Goal: Check status: Check status

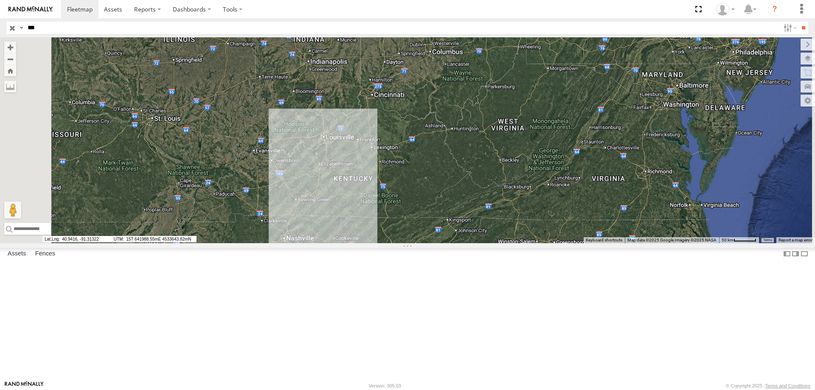
click at [45, 28] on input "***" at bounding box center [402, 28] width 756 height 12
type input "*"
type input "*******"
click at [799, 22] on input "**" at bounding box center [804, 28] width 10 height 12
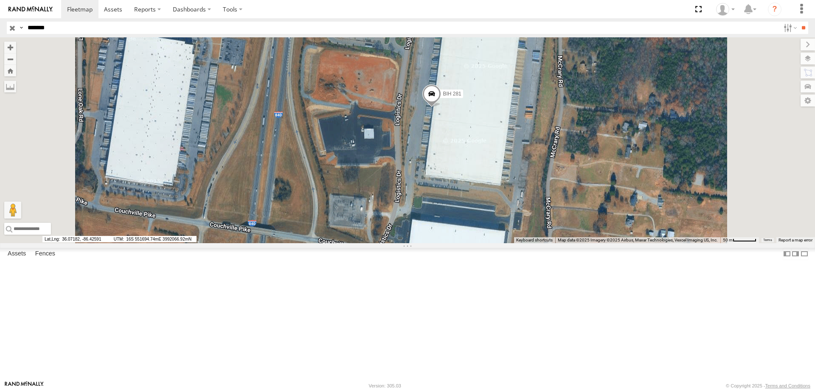
click at [441, 107] on span at bounding box center [432, 96] width 19 height 23
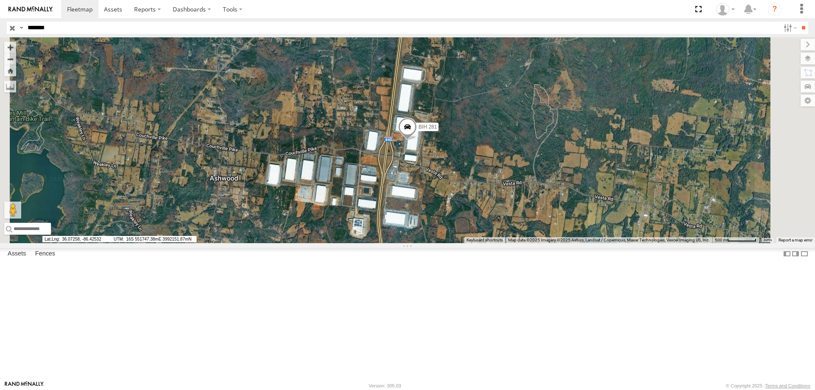
click at [417, 141] on span at bounding box center [407, 129] width 19 height 23
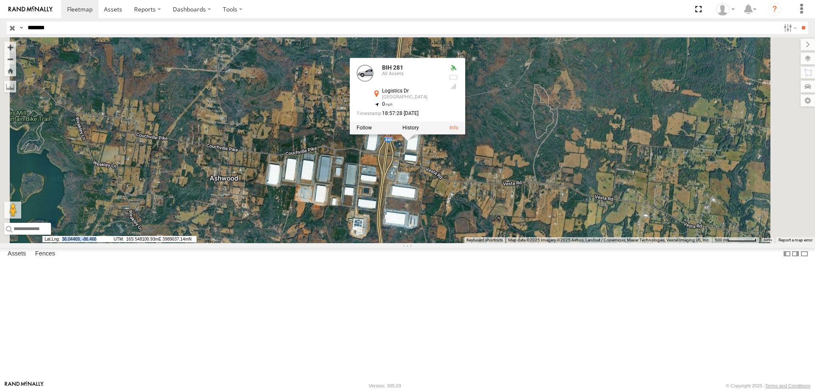
drag, startPoint x: 294, startPoint y: 379, endPoint x: 278, endPoint y: 380, distance: 16.2
click at [110, 243] on span "36.04469, -86.466" at bounding box center [76, 239] width 68 height 6
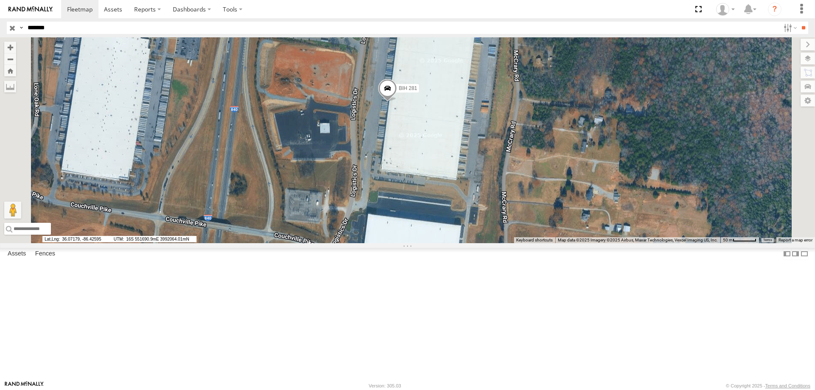
click at [397, 102] on span at bounding box center [387, 90] width 19 height 23
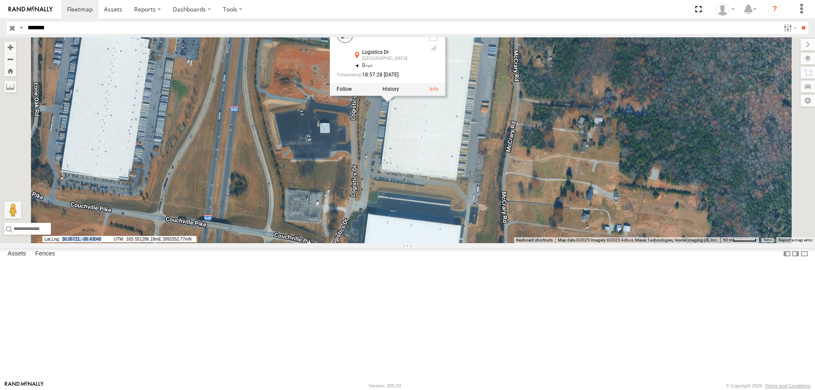
drag, startPoint x: 300, startPoint y: 378, endPoint x: 274, endPoint y: 379, distance: 26.8
click at [110, 243] on span "36.06721, -86.43048" at bounding box center [76, 239] width 68 height 6
copy span "36.06721, -86.43048"
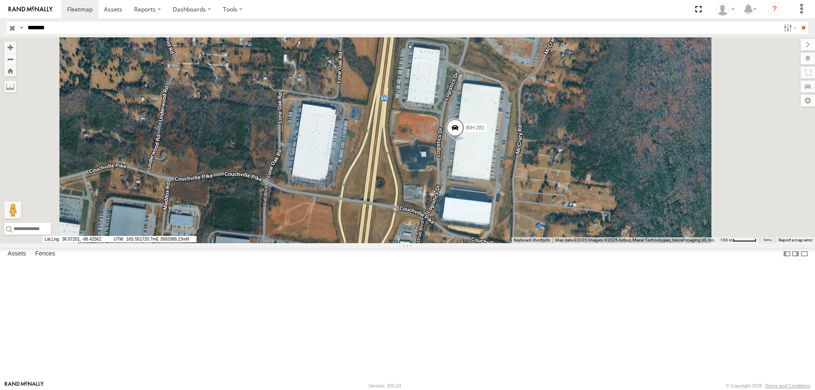
click at [465, 141] on span at bounding box center [455, 129] width 19 height 23
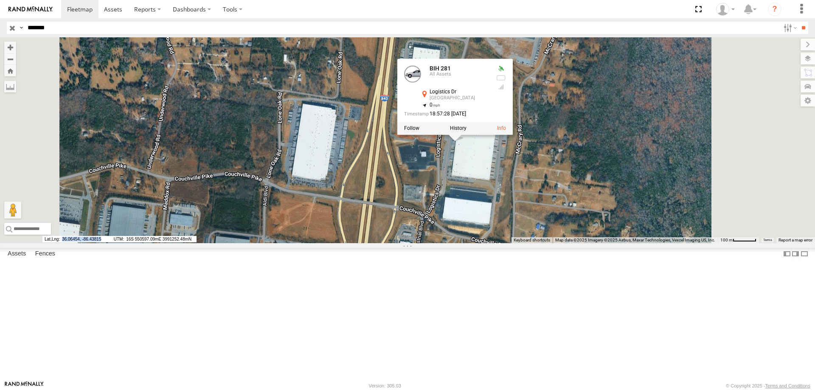
drag, startPoint x: 319, startPoint y: 378, endPoint x: 274, endPoint y: 378, distance: 44.6
click at [110, 243] on span "36.06454, -86.43815" at bounding box center [76, 239] width 68 height 6
copy span "36.06454, -86.43815"
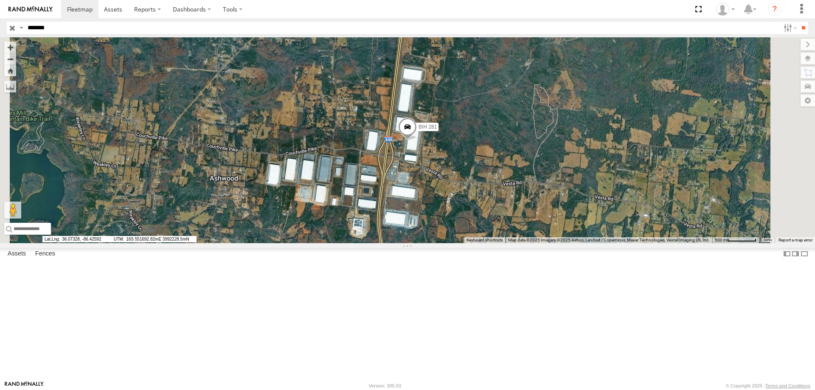
click at [417, 141] on span at bounding box center [407, 129] width 19 height 23
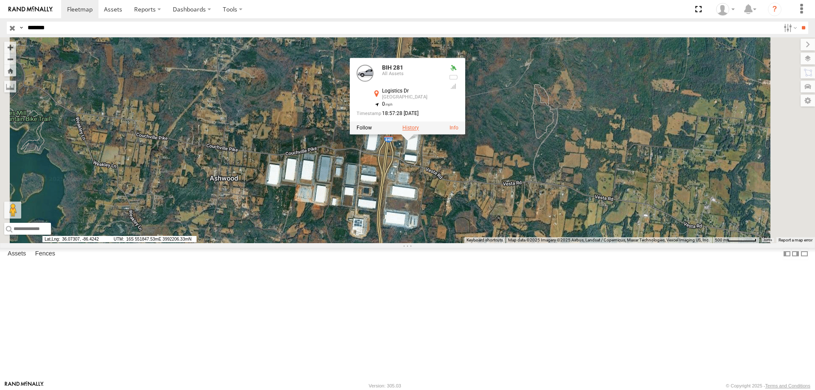
click at [419, 131] on label at bounding box center [411, 128] width 17 height 6
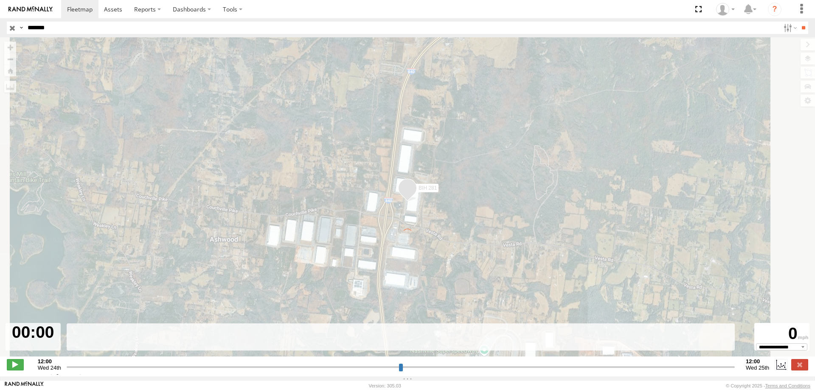
type input "**********"
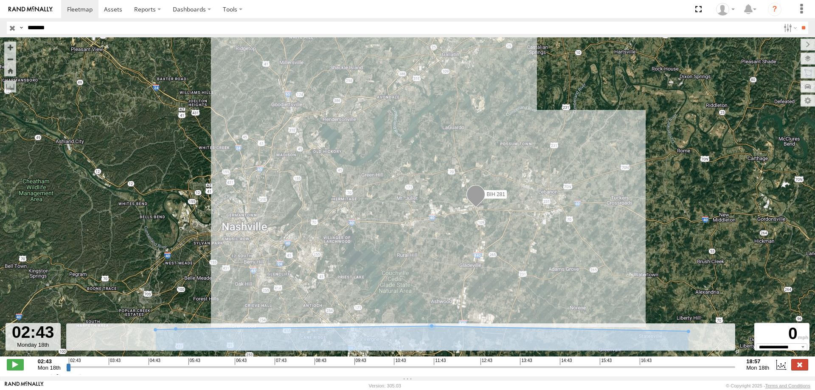
click at [801, 370] on label at bounding box center [800, 364] width 17 height 11
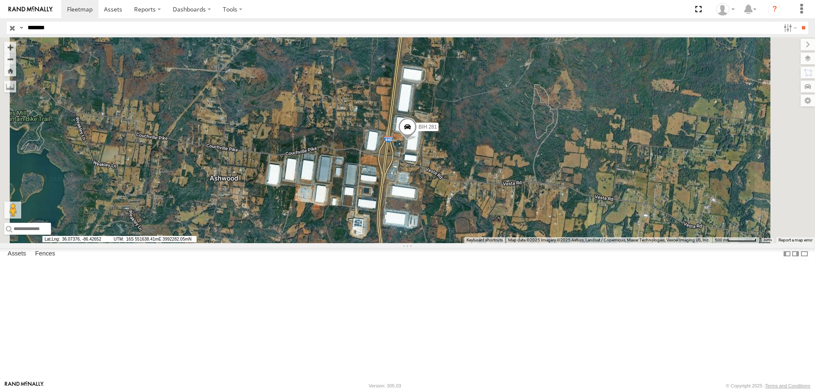
click at [417, 141] on span at bounding box center [407, 129] width 19 height 23
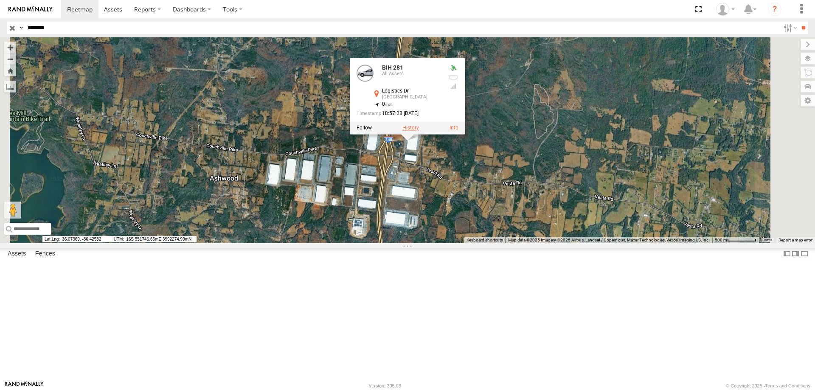
click at [419, 131] on label at bounding box center [411, 128] width 17 height 6
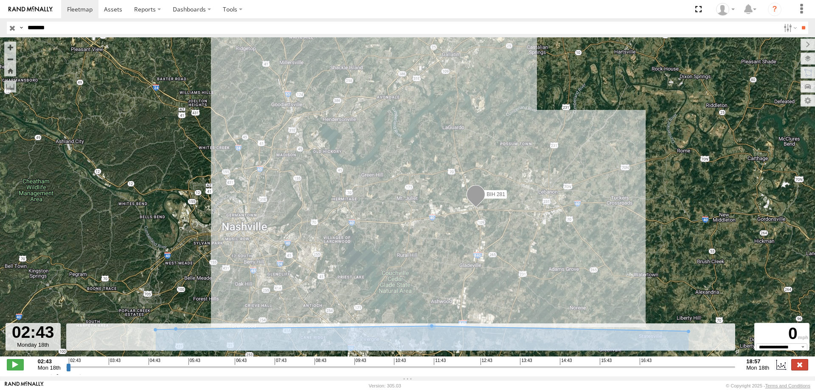
click at [805, 370] on label at bounding box center [800, 364] width 17 height 11
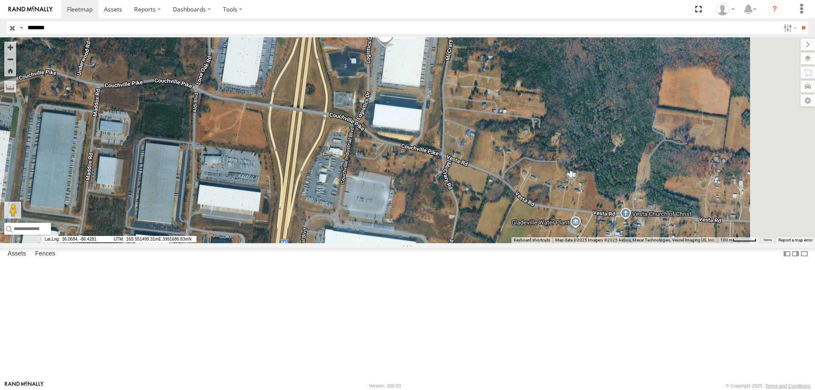
drag, startPoint x: 463, startPoint y: 288, endPoint x: 448, endPoint y: 191, distance: 98.3
click at [448, 191] on div "BIH 281" at bounding box center [407, 140] width 815 height 206
